Goal: Navigation & Orientation: Find specific page/section

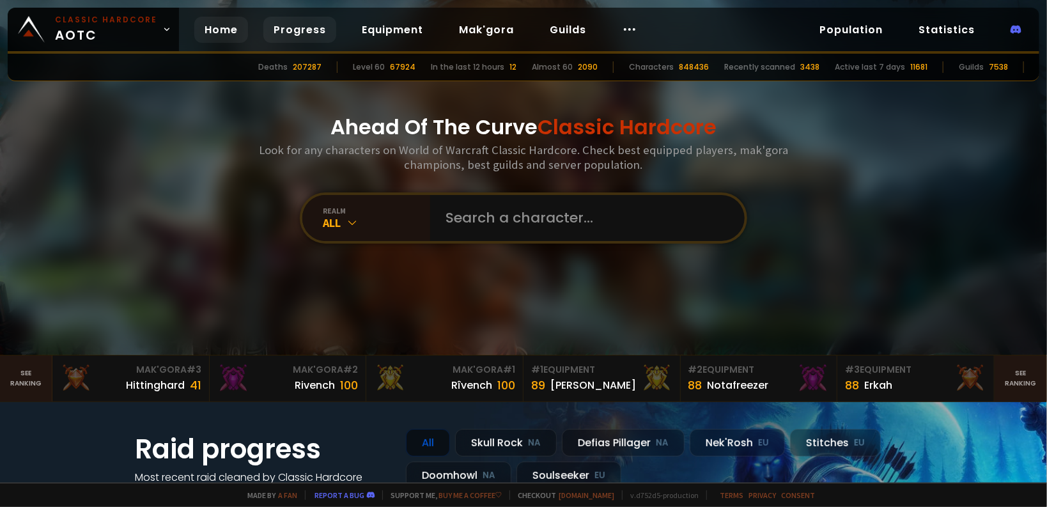
click at [295, 30] on link "Progress" at bounding box center [299, 30] width 73 height 26
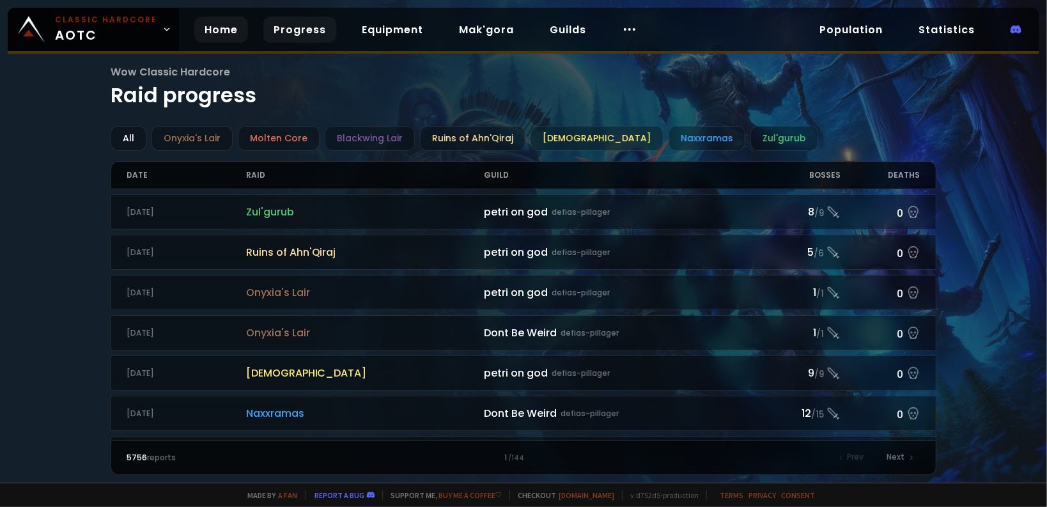
click at [215, 31] on link "Home" at bounding box center [221, 30] width 54 height 26
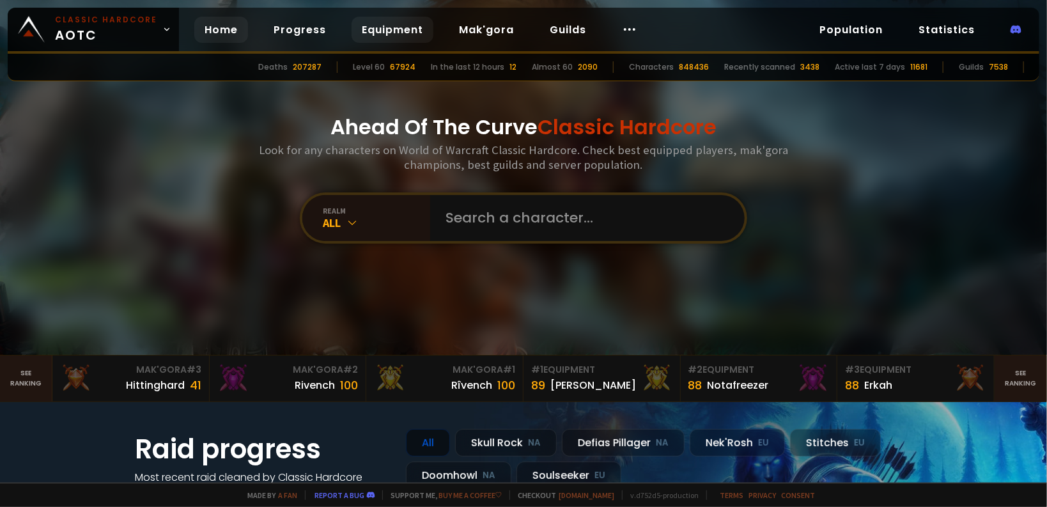
click at [405, 35] on link "Equipment" at bounding box center [393, 30] width 82 height 26
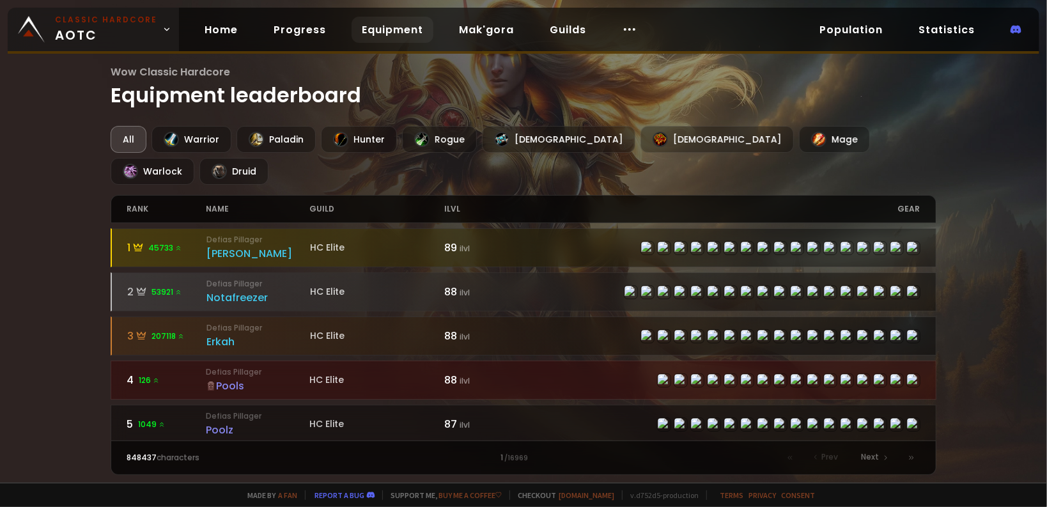
click at [88, 30] on span "Classic Hardcore AOTC" at bounding box center [106, 29] width 102 height 31
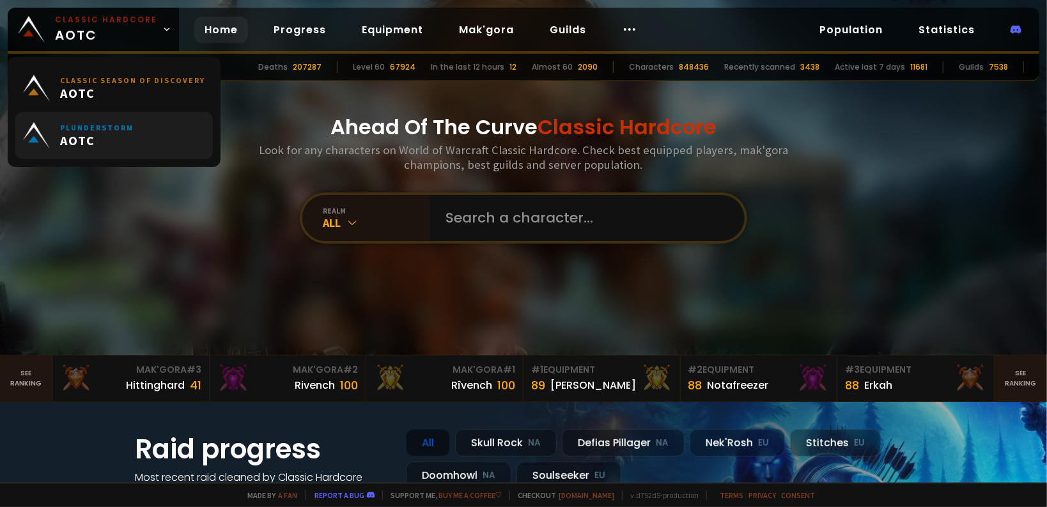
click at [136, 136] on link "Plunderstorm AOTC" at bounding box center [114, 135] width 198 height 47
